Goal: Navigation & Orientation: Go to known website

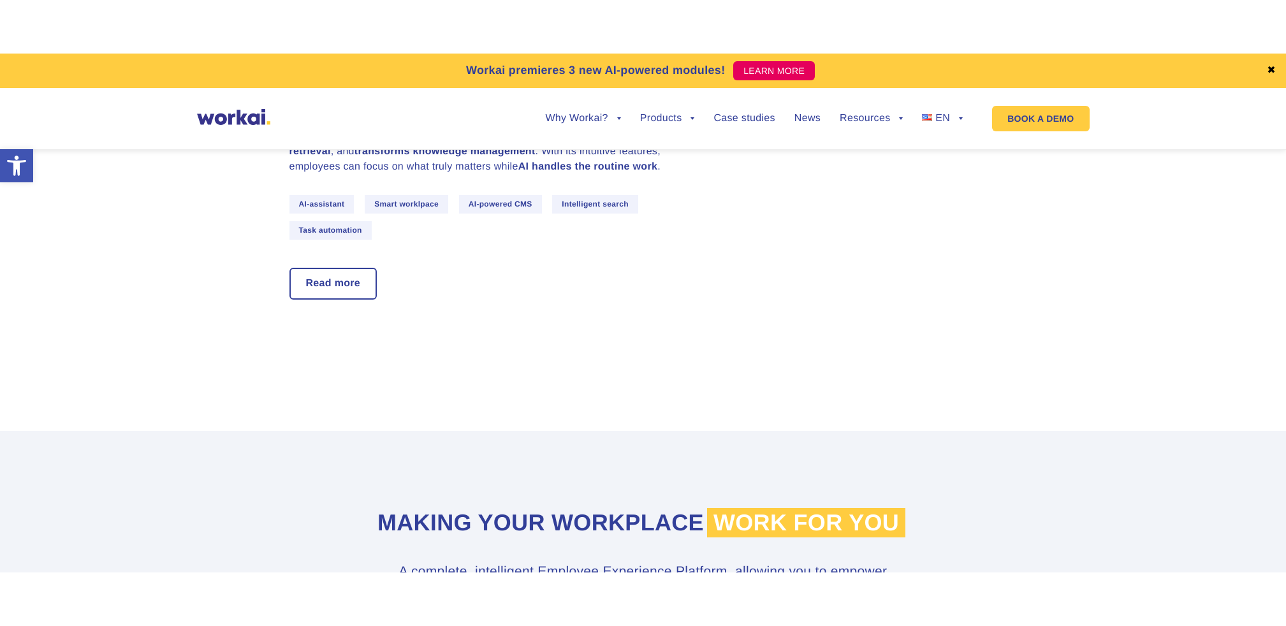
scroll to position [4469, 0]
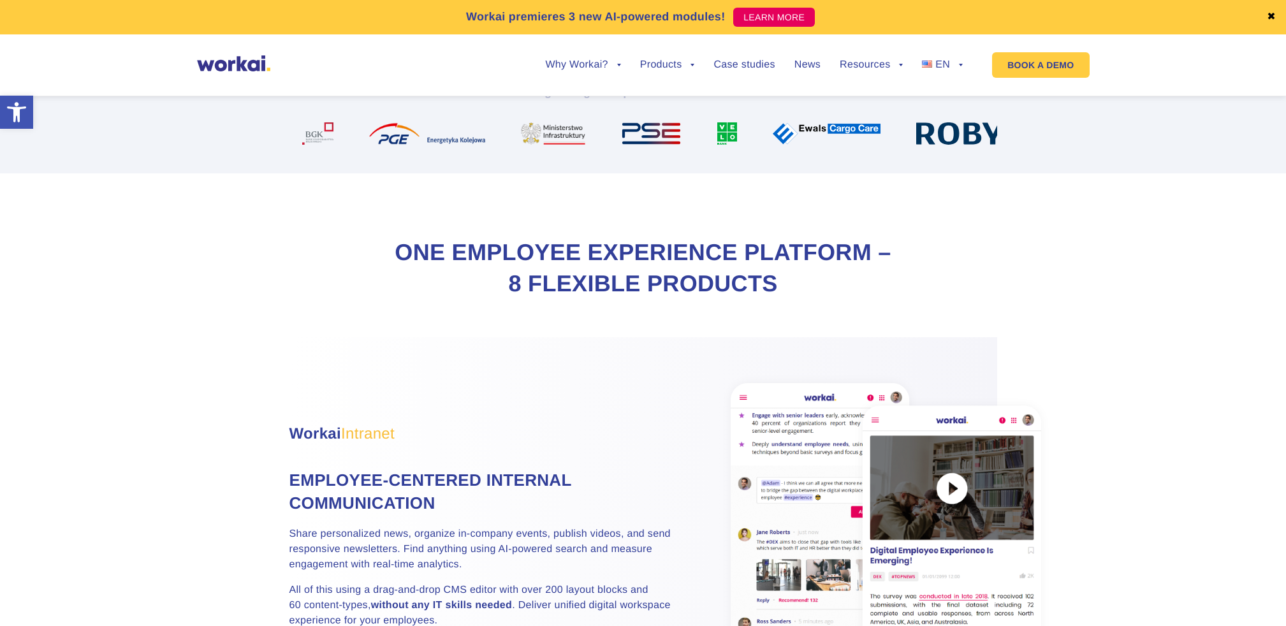
click at [226, 66] on img at bounding box center [233, 63] width 73 height 16
